Goal: Information Seeking & Learning: Learn about a topic

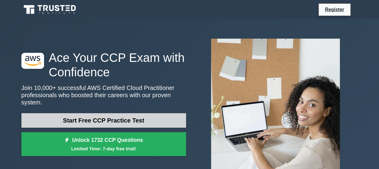
click at [112, 119] on link "Start Free CCP Practice Test" at bounding box center [103, 120] width 165 height 14
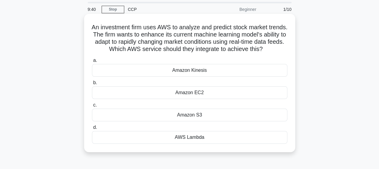
scroll to position [20, 0]
click at [180, 75] on div "Amazon Kinesis" at bounding box center [189, 70] width 195 height 13
click at [92, 63] on input "a. Amazon Kinesis" at bounding box center [92, 61] width 0 height 4
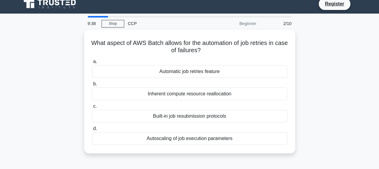
scroll to position [6, 0]
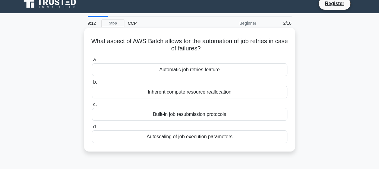
click at [160, 91] on div "Inherent compute resource reallocation" at bounding box center [189, 92] width 195 height 13
click at [92, 84] on input "b. Inherent compute resource reallocation" at bounding box center [92, 82] width 0 height 4
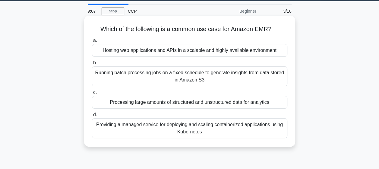
scroll to position [8, 0]
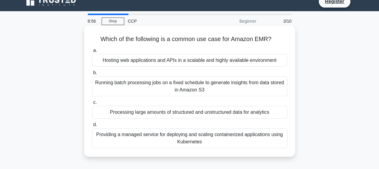
click at [128, 137] on div "Providing a managed service for deploying and scaling containerized application…" at bounding box center [189, 138] width 195 height 20
click at [92, 127] on input "d. Providing a managed service for deploying and scaling containerized applicat…" at bounding box center [92, 125] width 0 height 4
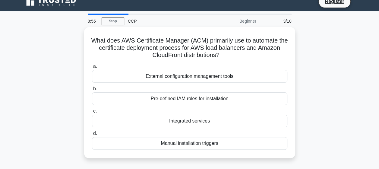
scroll to position [0, 0]
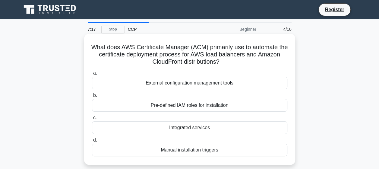
click at [227, 128] on div "Integrated services" at bounding box center [189, 127] width 195 height 13
click at [92, 120] on input "c. Integrated services" at bounding box center [92, 118] width 0 height 4
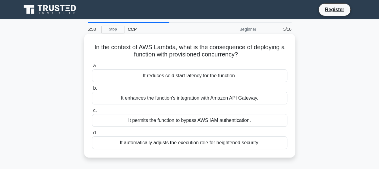
click at [163, 102] on div "It enhances the function's integration with Amazon API Gateway." at bounding box center [189, 98] width 195 height 13
click at [92, 90] on input "b. It enhances the function's integration with Amazon API Gateway." at bounding box center [92, 88] width 0 height 4
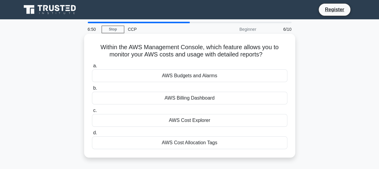
click at [177, 144] on div "AWS Cost Allocation Tags" at bounding box center [189, 142] width 195 height 13
click at [92, 135] on input "d. AWS Cost Allocation Tags" at bounding box center [92, 133] width 0 height 4
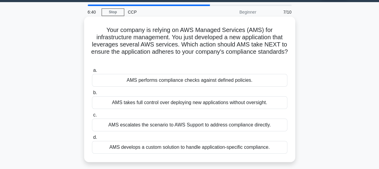
scroll to position [21, 0]
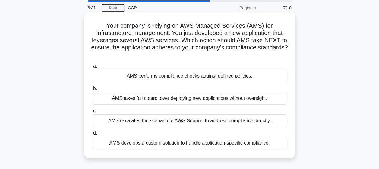
click at [153, 76] on div "AMS performs compliance checks against defined policies." at bounding box center [189, 76] width 195 height 13
click at [92, 68] on input "a. AMS performs compliance checks against defined policies." at bounding box center [92, 66] width 0 height 4
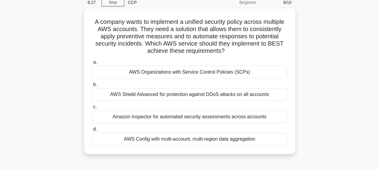
scroll to position [27, 0]
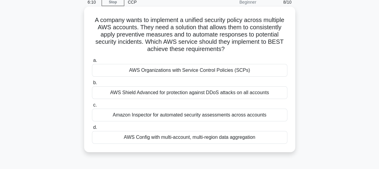
click at [135, 115] on div "Amazon Inspector for automated security assessments across accounts" at bounding box center [189, 115] width 195 height 13
click at [92, 107] on input "c. Amazon Inspector for automated security assessments across accounts" at bounding box center [92, 105] width 0 height 4
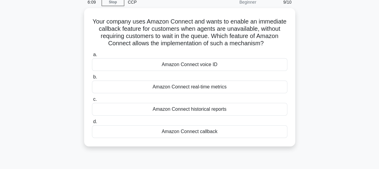
scroll to position [0, 0]
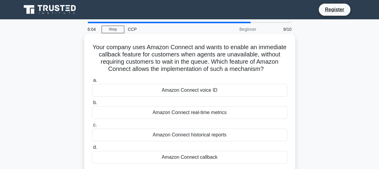
click at [169, 132] on div "Amazon Connect historical reports" at bounding box center [189, 134] width 195 height 13
click at [92, 127] on input "c. Amazon Connect historical reports" at bounding box center [92, 125] width 0 height 4
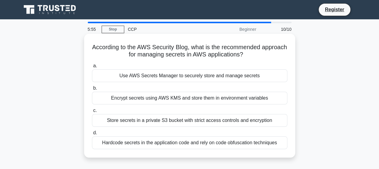
click at [176, 77] on div "Use AWS Secrets Manager to securely store and manage secrets" at bounding box center [189, 75] width 195 height 13
click at [92, 68] on input "a. Use AWS Secrets Manager to securely store and manage secrets" at bounding box center [92, 66] width 0 height 4
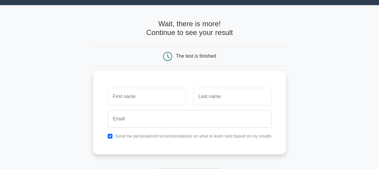
scroll to position [16, 0]
